Goal: Task Accomplishment & Management: Complete application form

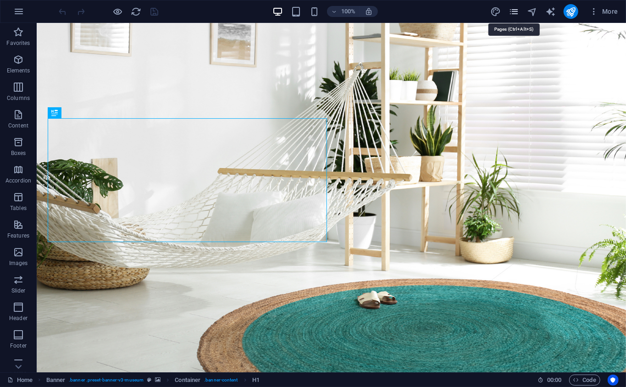
click at [514, 13] on icon "pages" at bounding box center [514, 11] width 11 height 11
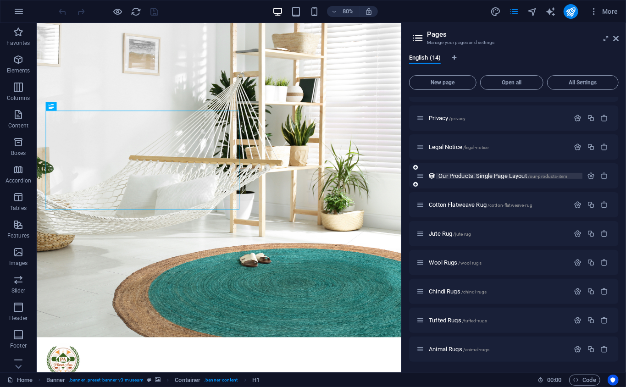
scroll to position [137, 0]
drag, startPoint x: 444, startPoint y: 83, endPoint x: 460, endPoint y: 116, distance: 36.9
click at [447, 83] on span "New page" at bounding box center [442, 83] width 59 height 6
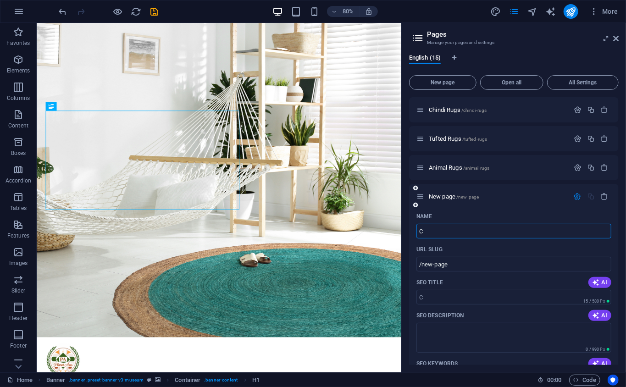
type input "Co"
type input "/c"
type input "Cott"
type input "/cott"
type input "Cotto"
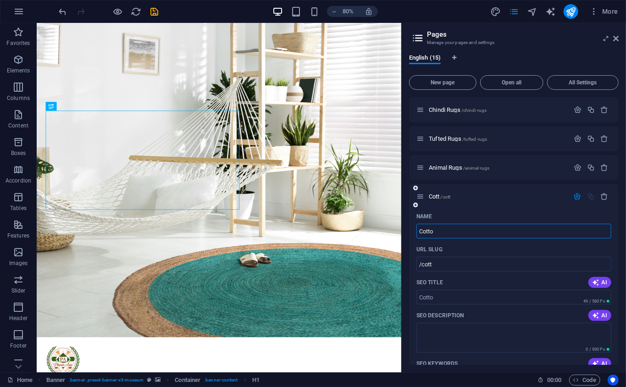
type input "/cotto"
type input "Cotton"
type input "/cotton"
type input "BuyCotton"
type input "/bcotton"
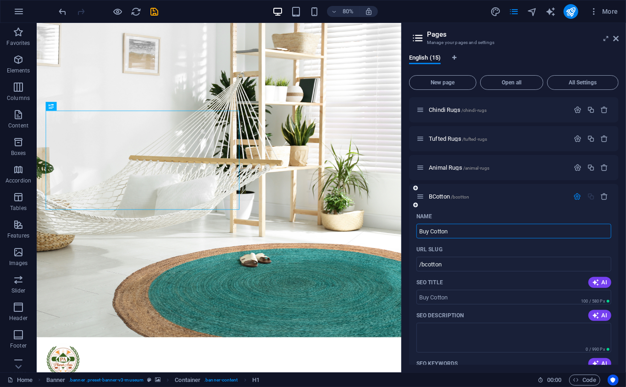
type input "Buy Cotton"
type input "/buy-cotton"
type input "Buy Cotton rug"
type input "/buy-cotton-ru"
type input "Buy Cotton rugs"
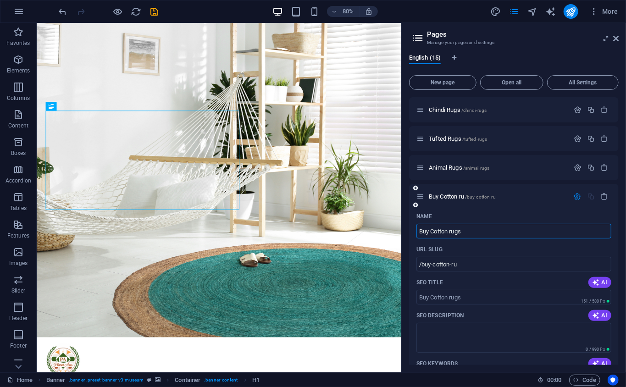
type input "/buy-cotton-rugs"
type input "Buy Cotton rugs & Carpets"
type input "/buy-cotton-rugs-carpet"
type input "Buy Cotton rugs & Carpets"
type input "/buy-cotton-rugs-carpets"
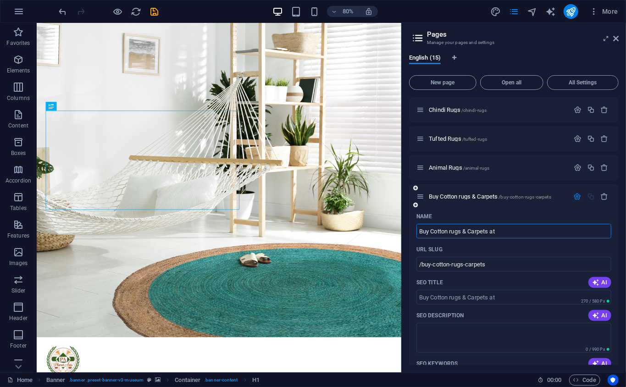
type input "Buy Cotton rugs & Carpets at b"
type input "/buy-cotton-rugs-carpets-at"
type input "Buy Cotton rugs & Carpets at best p"
type input "/buy-cotton-rugs-carpets-at-best"
type input "Buy Cotton rugs & Carpets at best pri"
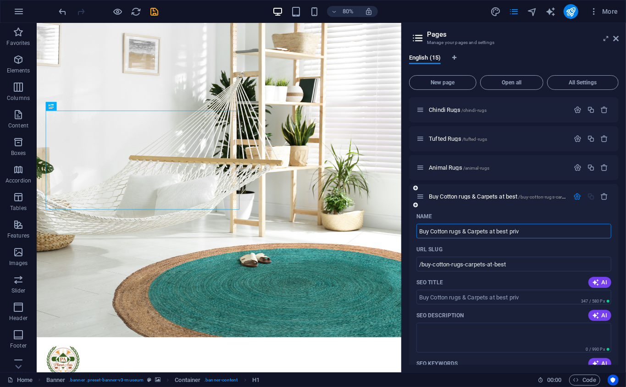
type input "/buy-cotton-rugs-carpets-at-best-priv"
type input "Buy Cotton rugs & Carpets at best pric"
type input "/buy-cotton-rugs-carpets-at-best-pric"
type input "Buy Cotton rugs & Carpets at best price"
type input "/buy-cotton-rugs-carpets-at-best-price"
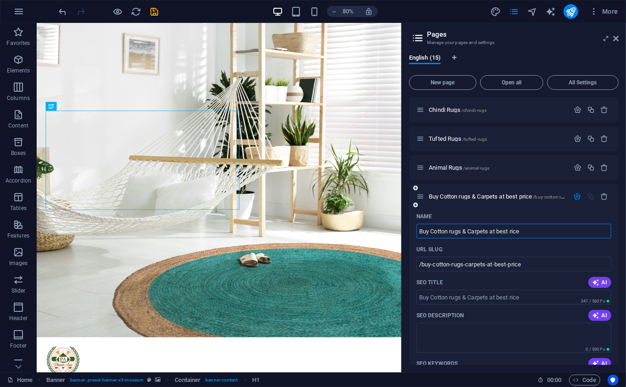
type input "Buy Cotton rugs & Carpets at best rice"
type input "/buy-cotton-rugs-carpets-at-best-rice"
type input "Buy Cotton rugs & Carpets at best Price"
type input "/buy-cotton-rugs-carpets-at-best-price"
type input "Buy Cotton rugs & Carpets at est Price"
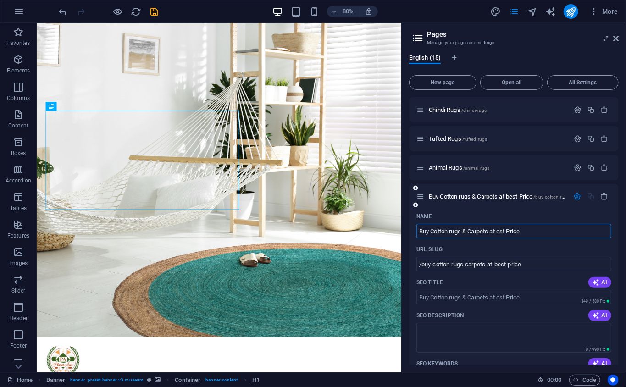
type input "/buy-cotton-rugs-carpets-at-est-price"
type input "Buy Cotton rugs & Carpets at Best Price"
type input "/buy-cotton-rugs-carpets-at-best-price"
type input "Buy Cotton rugs & Carpets at Best Price fro P"
type input "/buy-cotton-rugs-carpets-at-best-price-fro"
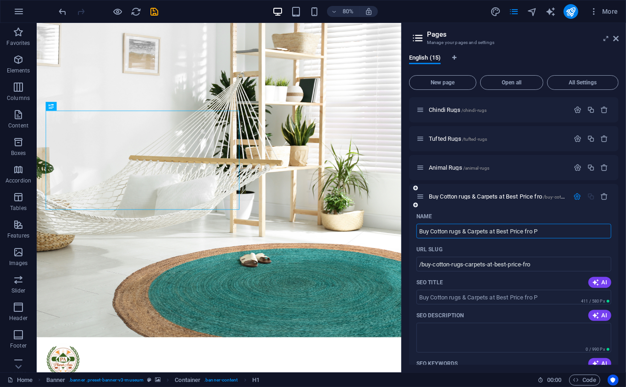
type input "Buy Cotton rugs & Carpets at Best Price fro P"
type input "/buy-cotton-rugs-carpets-at-best-price-fro-p"
type input "Buy Cotton rugs & Carpets at Best Price fro Planet A"
type input "/buy-cotton-rugs-carpets-at-best-price-fro-planet"
type input "Buy Cotton rugs & Carpets at Best Price fro Planet Arts"
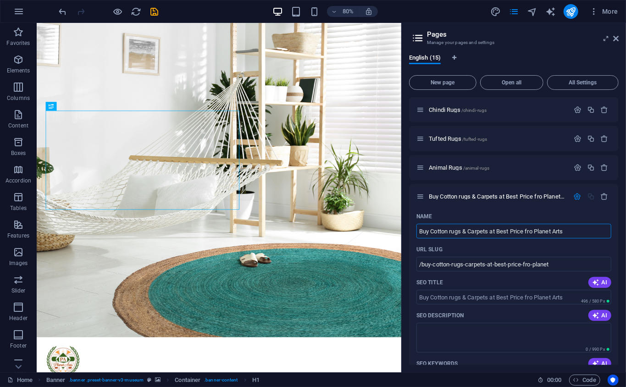
type input "/buy-cotton-rugs-carpets-at-best-price-fro-planet-arts"
drag, startPoint x: 590, startPoint y: 229, endPoint x: 402, endPoint y: 225, distance: 187.6
click at [402, 225] on aside "Pages Manage your pages and settings English (15) New page Open all All Setting…" at bounding box center [513, 197] width 225 height 349
type input "Buy Cotton rugs & Carpets at Best Price fro Planet Arts"
click at [571, 296] on input "SEO Title" at bounding box center [513, 297] width 195 height 15
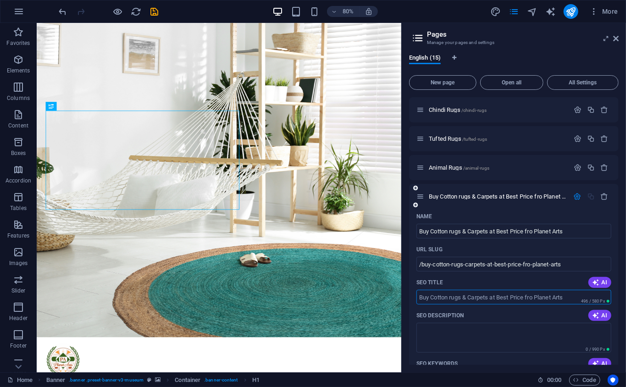
paste input "Buy Cotton rugs & Carpets at Best Price fro Planet Arts"
type input "Buy Cotton rugs & Carpets at Best Price fro Planet Arts"
click at [578, 236] on input "Buy Cotton rugs & Carpets at Best Price fro Planet Arts" at bounding box center [513, 231] width 195 height 15
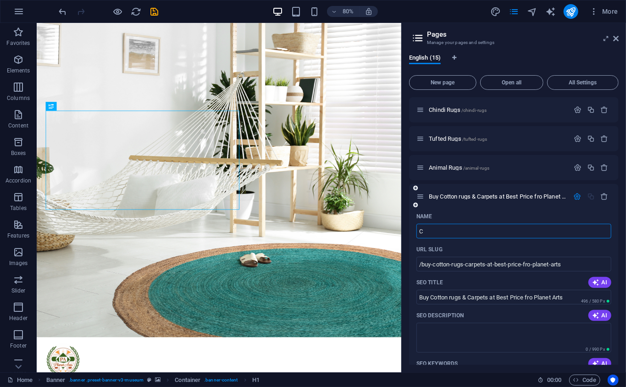
type input "Co"
type input "/c"
type input "C"
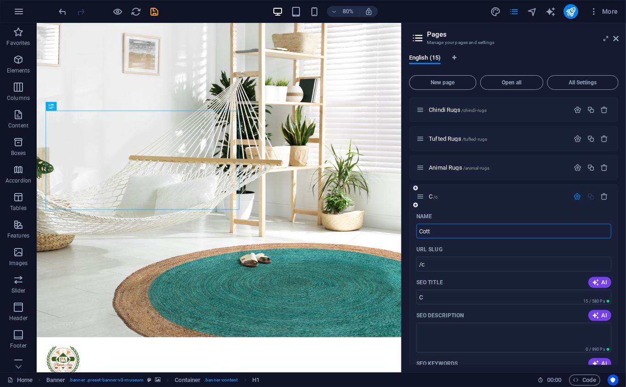
type input "Cott"
type input "/cott"
type input "Cott"
type input "Cotton"
type input "/cotto"
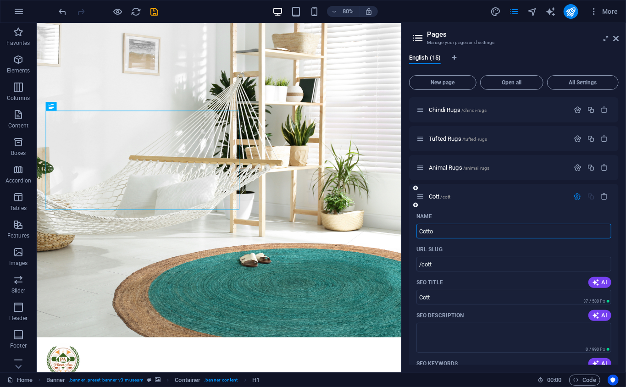
type input "Cotto"
type input "Cotton"
type input "/cotton"
type input "Cotton"
type input "Cotton R"
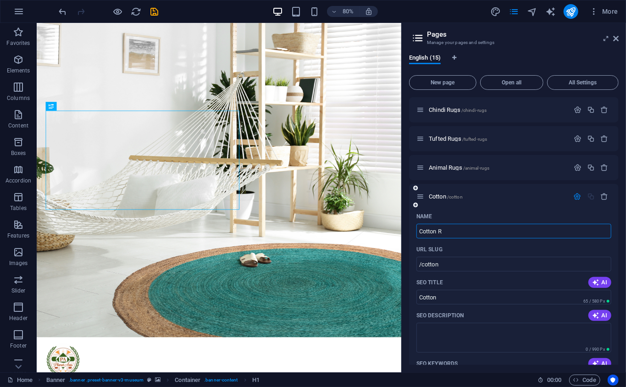
type input "/cotton-r"
type input "Cotton R"
type input "Cotton Rugs"
type input "/cotton-rug"
type input "Cotton Rug"
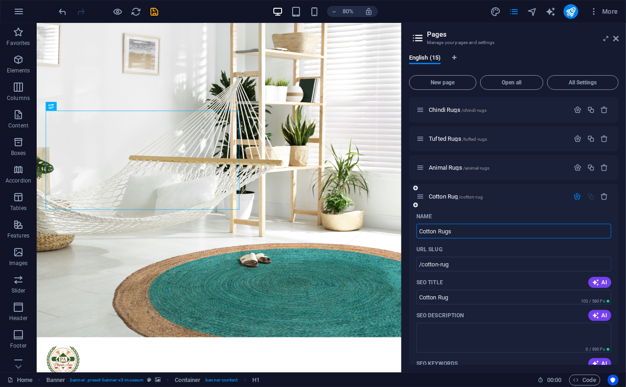
type input "Cotton Rugs"
type input "/cotton-rugs"
type input "Cotton Rugs"
click at [530, 297] on input "Cotton Rugs" at bounding box center [513, 297] width 195 height 15
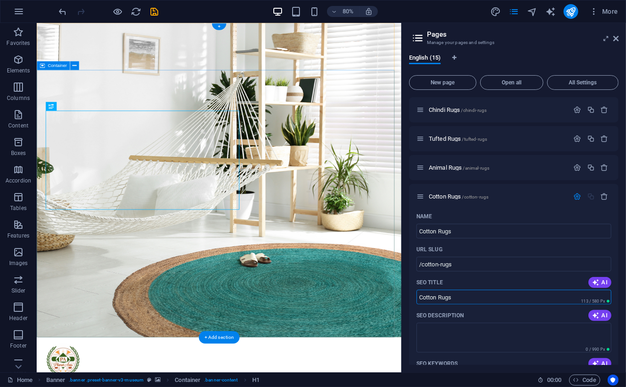
drag, startPoint x: 566, startPoint y: 320, endPoint x: 390, endPoint y: 353, distance: 179.6
paste input "Buy Cotton rugs & Carpets at Best Price fro Planet Art"
type input "Buy Cotton rugs & Carpets at Best Price fro Planet Arts"
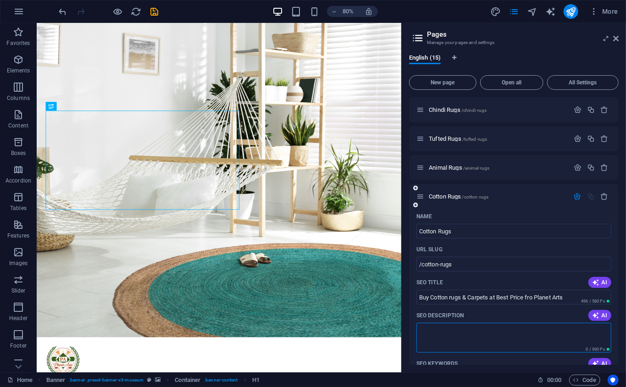
click at [511, 327] on textarea "SEO Description" at bounding box center [513, 338] width 195 height 30
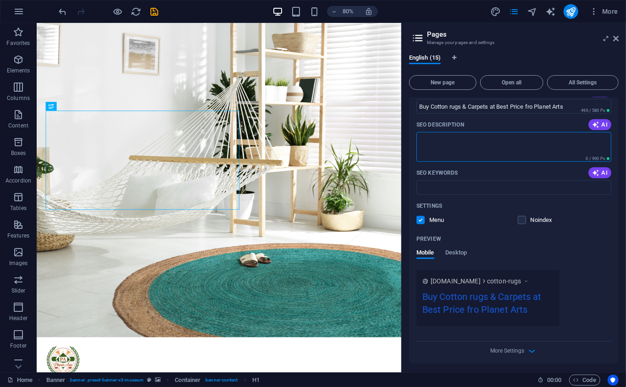
scroll to position [511, 0]
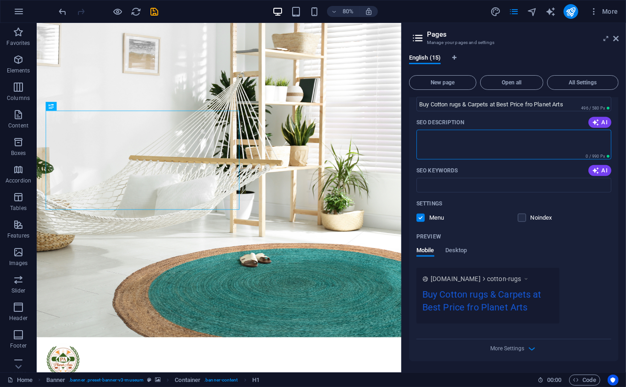
paste textarea "Designed using pure, breathable cotton, these designer area rugs are soft, dura…"
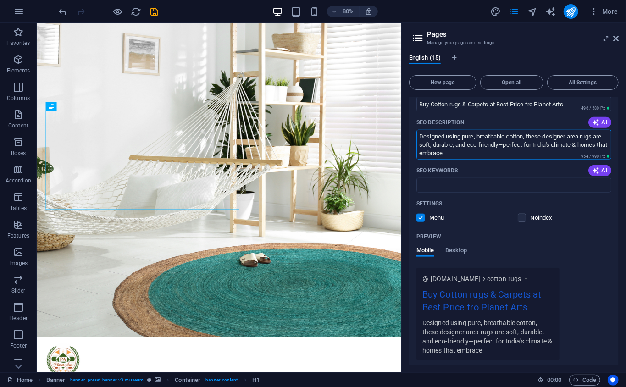
click at [505, 142] on textarea "Designed using pure, breathable cotton, these designer area rugs are soft, dura…" at bounding box center [513, 145] width 195 height 30
click at [507, 133] on textarea "Designed using pure, breathable cotton, these designer area rugs are soft, dura…" at bounding box center [513, 145] width 195 height 30
click at [562, 146] on textarea "Designed using pure cotton, these designer area rugs are soft, durable, and eco…" at bounding box center [513, 145] width 195 height 30
click at [586, 144] on textarea "Designed using pure cotton, these designer area rugs are soft, durable, and eco…" at bounding box center [513, 145] width 195 height 30
type textarea "Designed using pure cotton, these designer area rugs are soft, durable, and eco…"
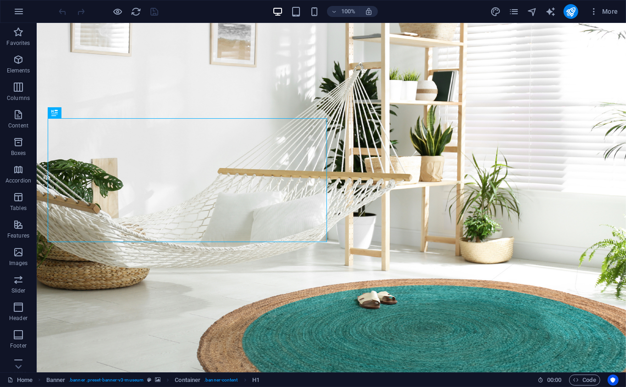
click at [516, 4] on div "More" at bounding box center [556, 11] width 132 height 15
click at [516, 15] on icon "pages" at bounding box center [514, 11] width 11 height 11
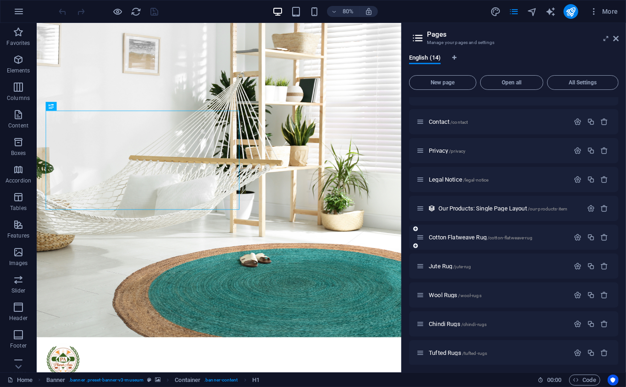
scroll to position [137, 0]
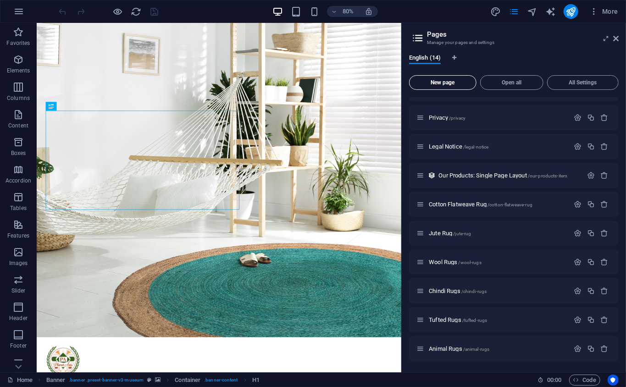
click at [468, 87] on button "New page" at bounding box center [442, 82] width 67 height 15
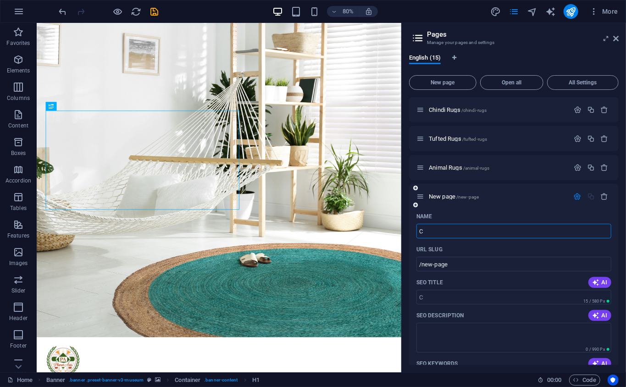
type input "C"
type input "/c"
type input "Coto"
type input "/cot"
type input "Coto"
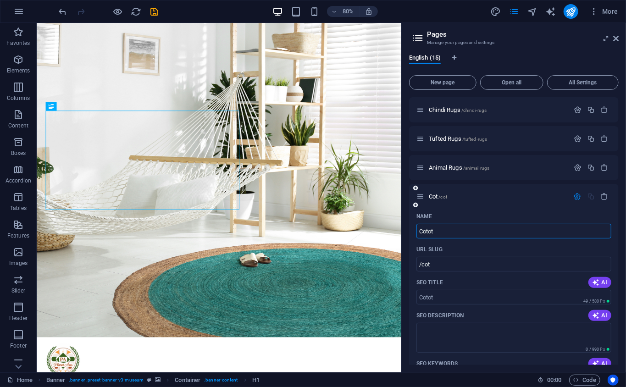
type input "/cotot"
type input "Cotto"
type input "/cott"
type input "Cotton R"
type input "/cotton"
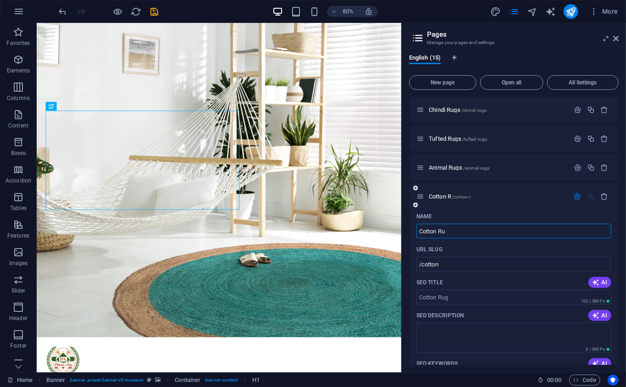
type input "Cotton Rug"
type input "/cotton-r"
type input "Cotton Rugs"
type input "/cotton-rugs"
type input "Cotton Rugs"
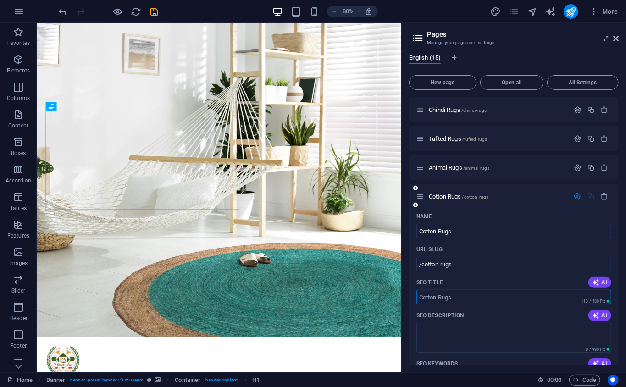
click at [470, 301] on input "SEO Title" at bounding box center [513, 297] width 195 height 15
click at [557, 294] on input "Buy Cotton Rugs & Carpets at Best Price | Planet ARts" at bounding box center [513, 297] width 195 height 15
type input "Buy Cotton Rugs & Carpets at Best Price | Planet Arts"
click at [567, 316] on div "SEO Description AI" at bounding box center [513, 315] width 195 height 15
click at [557, 333] on textarea "SEO Description" at bounding box center [513, 338] width 195 height 30
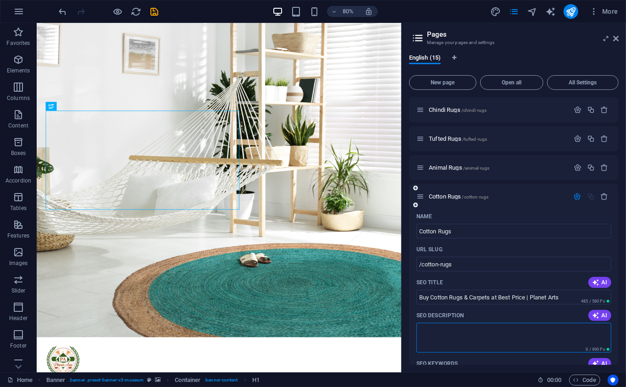
paste textarea "Designed using pure, breathable cotton, these designer area rugs are soft, dura…"
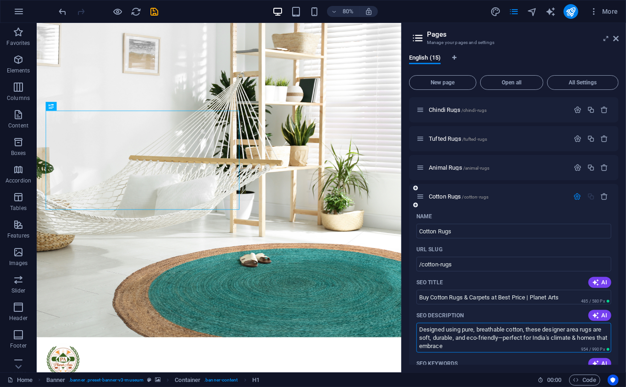
drag, startPoint x: 507, startPoint y: 331, endPoint x: 474, endPoint y: 331, distance: 33.0
click at [474, 331] on textarea "Designed using pure, breathable cotton, these designer area rugs are soft, dura…" at bounding box center [513, 338] width 195 height 30
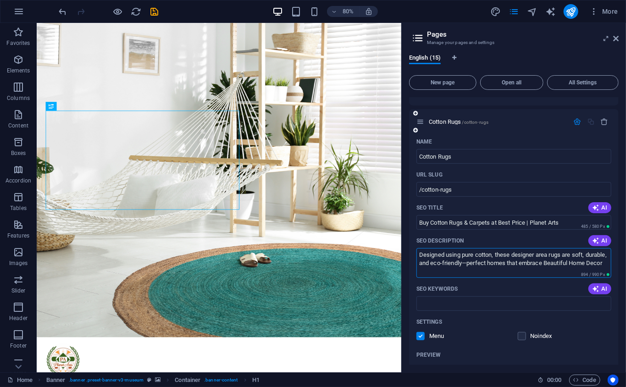
scroll to position [420, 0]
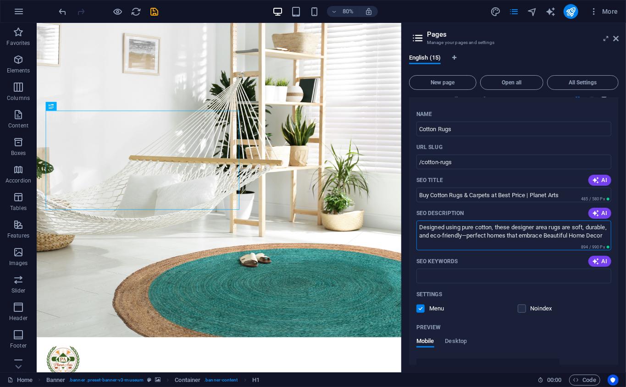
type textarea "Designed using pure cotton, these designer area rugs are soft, durable, and eco…"
click at [513, 284] on div "Name Cotton Rugs ​ URL SLUG /cotton-rugs ​ SEO Title AI Buy Cotton Rugs & Carpe…" at bounding box center [514, 298] width 210 height 382
drag, startPoint x: 513, startPoint y: 282, endPoint x: 496, endPoint y: 290, distance: 18.3
click at [513, 282] on input "SEO Keywords" at bounding box center [513, 276] width 195 height 15
paste input "cotton rug, handmade cotton rug, sustainable cotton rug, eco-friendly cotton ru…"
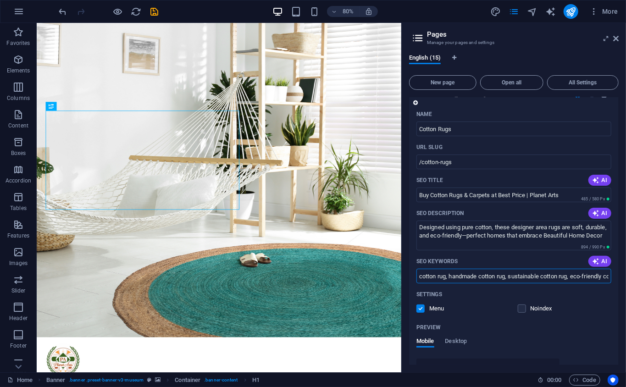
scroll to position [0, 2224]
click at [514, 342] on div "Mobile Desktop" at bounding box center [513, 346] width 195 height 17
type input "cotton rug, handmade cotton rug, sustainable cotton rug, eco-friendly cotton ru…"
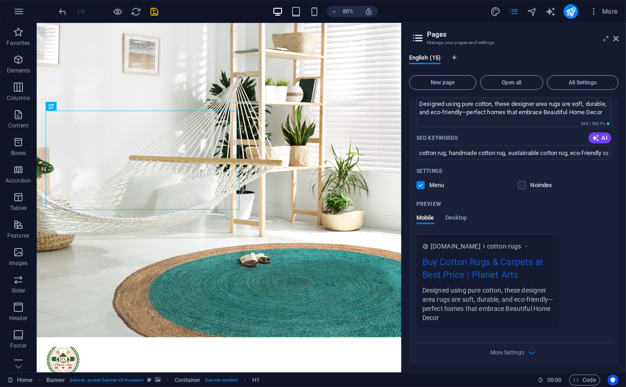
scroll to position [548, 0]
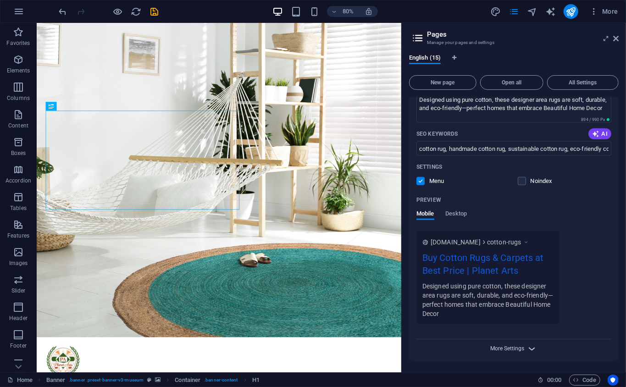
click at [521, 346] on span "More Settings" at bounding box center [508, 348] width 34 height 6
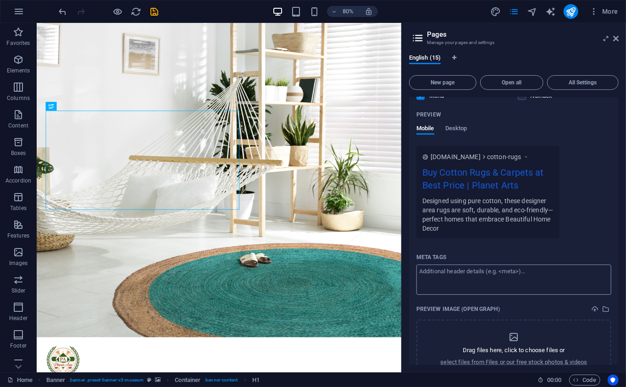
scroll to position [679, 0]
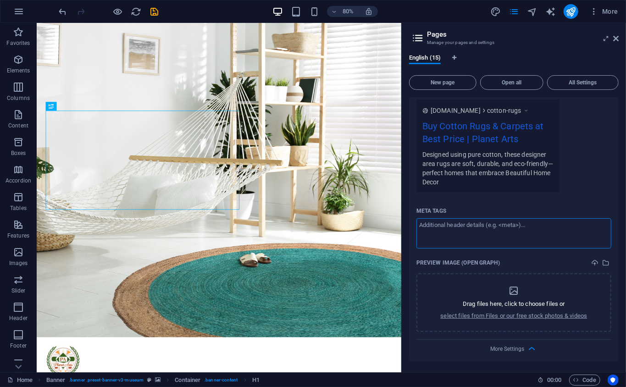
click at [507, 242] on textarea "Meta tags ​" at bounding box center [513, 233] width 195 height 30
click at [516, 278] on div "Drag files here, click to choose files or select files from Files or our free s…" at bounding box center [513, 302] width 195 height 59
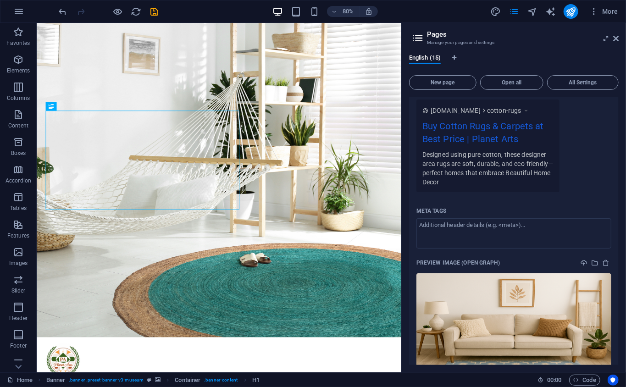
scroll to position [621, 0]
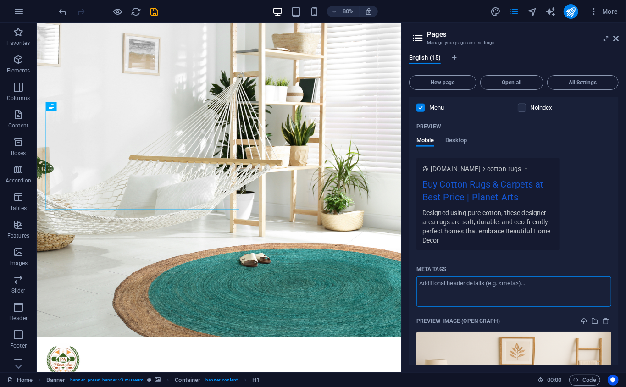
click at [549, 277] on textarea "Meta tags ​" at bounding box center [513, 292] width 195 height 30
click at [521, 287] on textarea "Meta tags ​" at bounding box center [513, 292] width 195 height 30
paste textarea "<!-- Lore Ipsu --> <dolo sita="consectetur" adipisc="Elit seddoeiu tempor inci …"
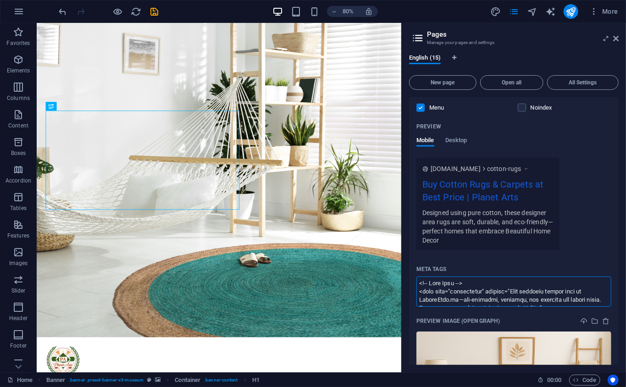
scroll to position [494, 0]
type textarea "<!-- Lore Ipsu --> <dolo sita="consectetur" adipisc="Elit seddoeiu tempor inci …"
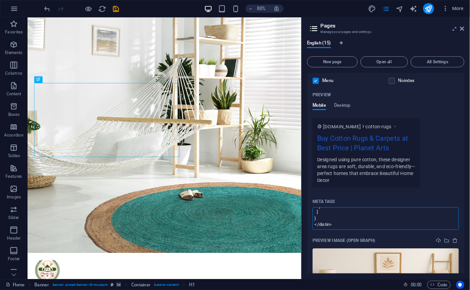
scroll to position [0, 0]
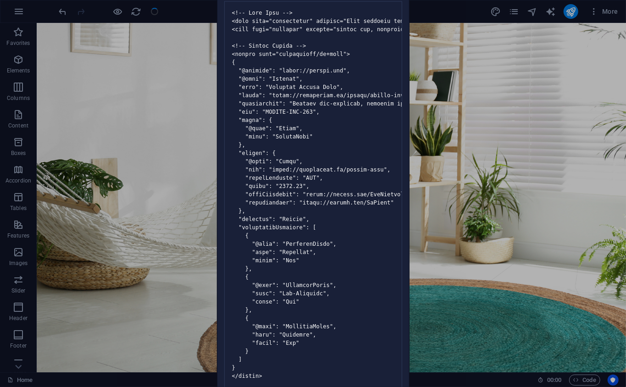
click at [492, 205] on div "Invalid HTML You have entered the following invalid HTML code (e.g. missing clo…" at bounding box center [313, 193] width 626 height 387
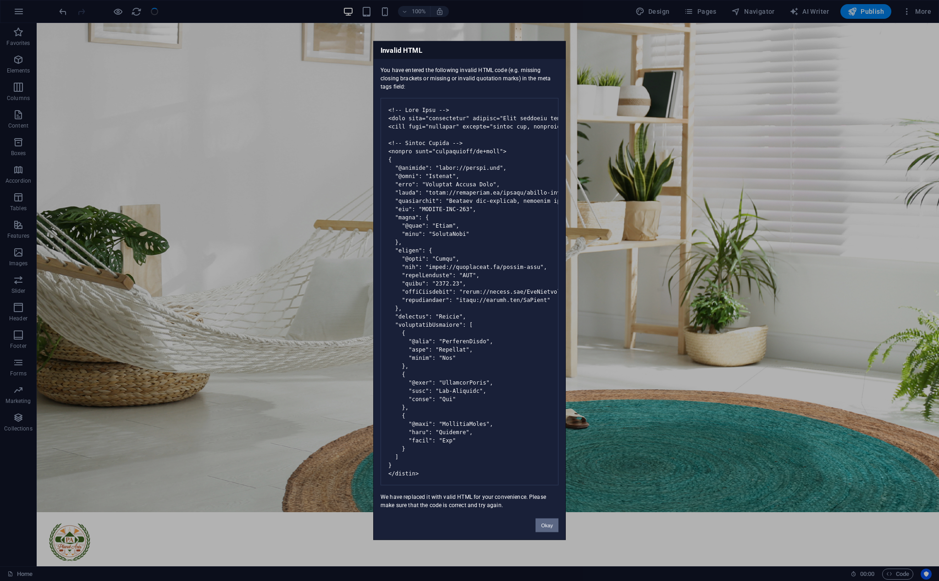
click at [551, 387] on button "Okay" at bounding box center [547, 525] width 23 height 14
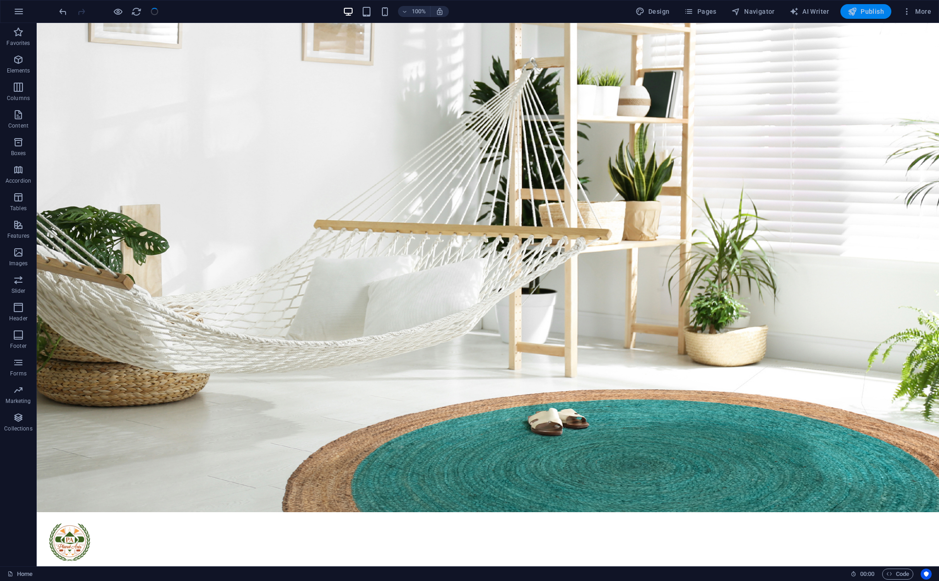
click at [626, 11] on span "Publish" at bounding box center [866, 11] width 36 height 9
